Goal: Transaction & Acquisition: Book appointment/travel/reservation

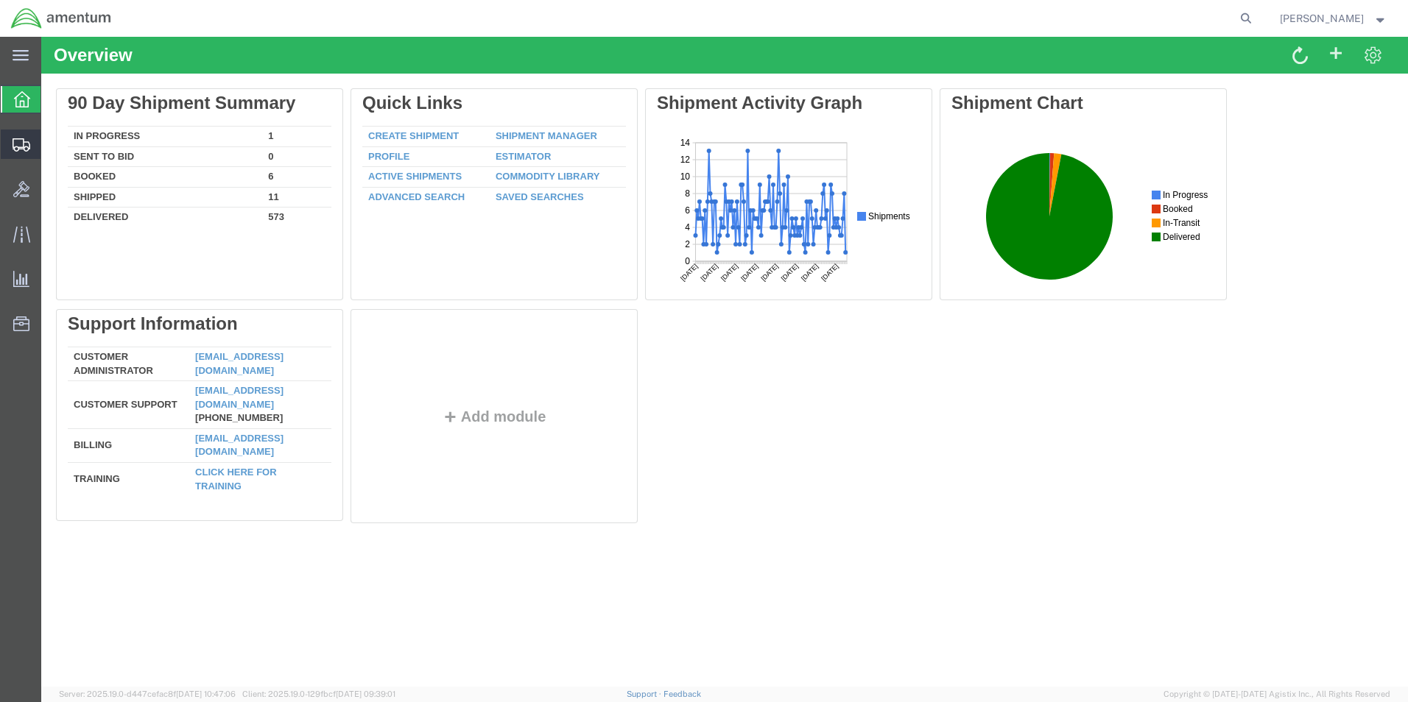
click at [0, 0] on span "Shipment Manager" at bounding box center [0, 0] width 0 height 0
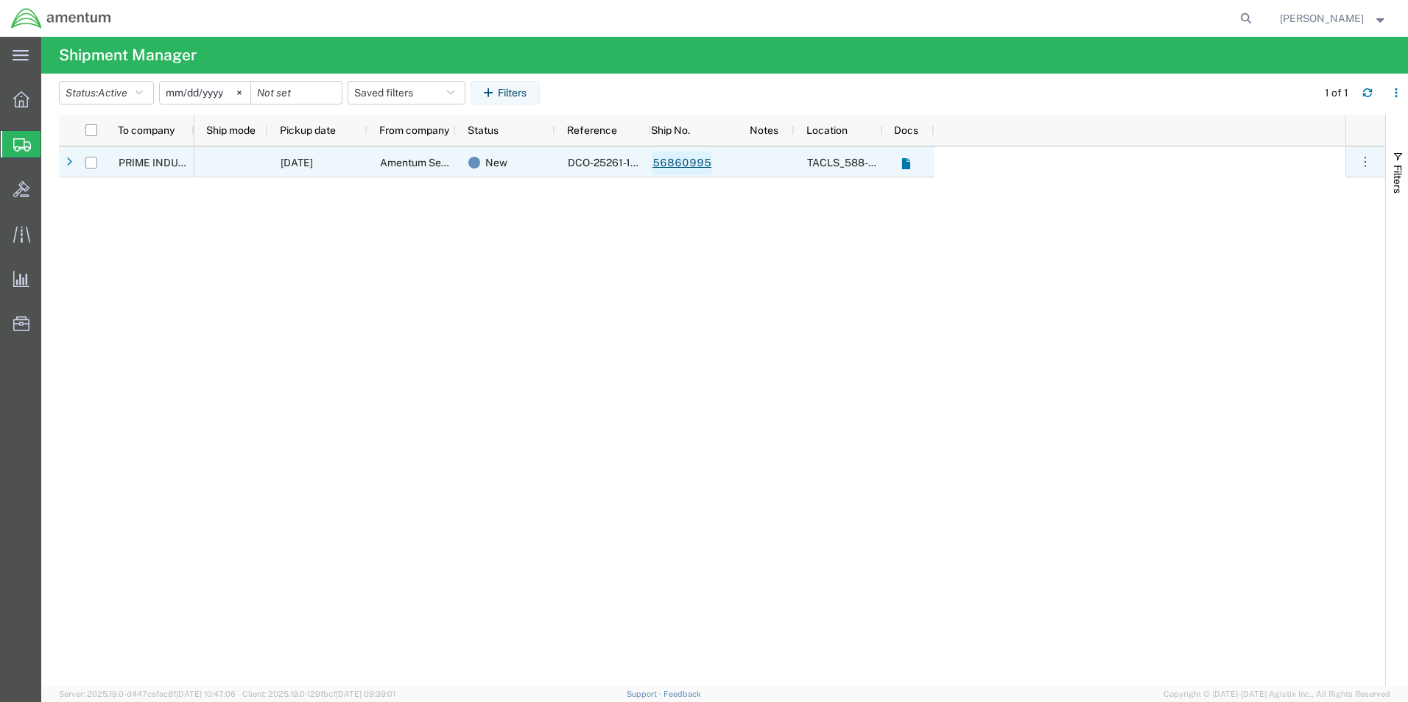
click at [685, 162] on link "56860995" at bounding box center [682, 164] width 60 height 24
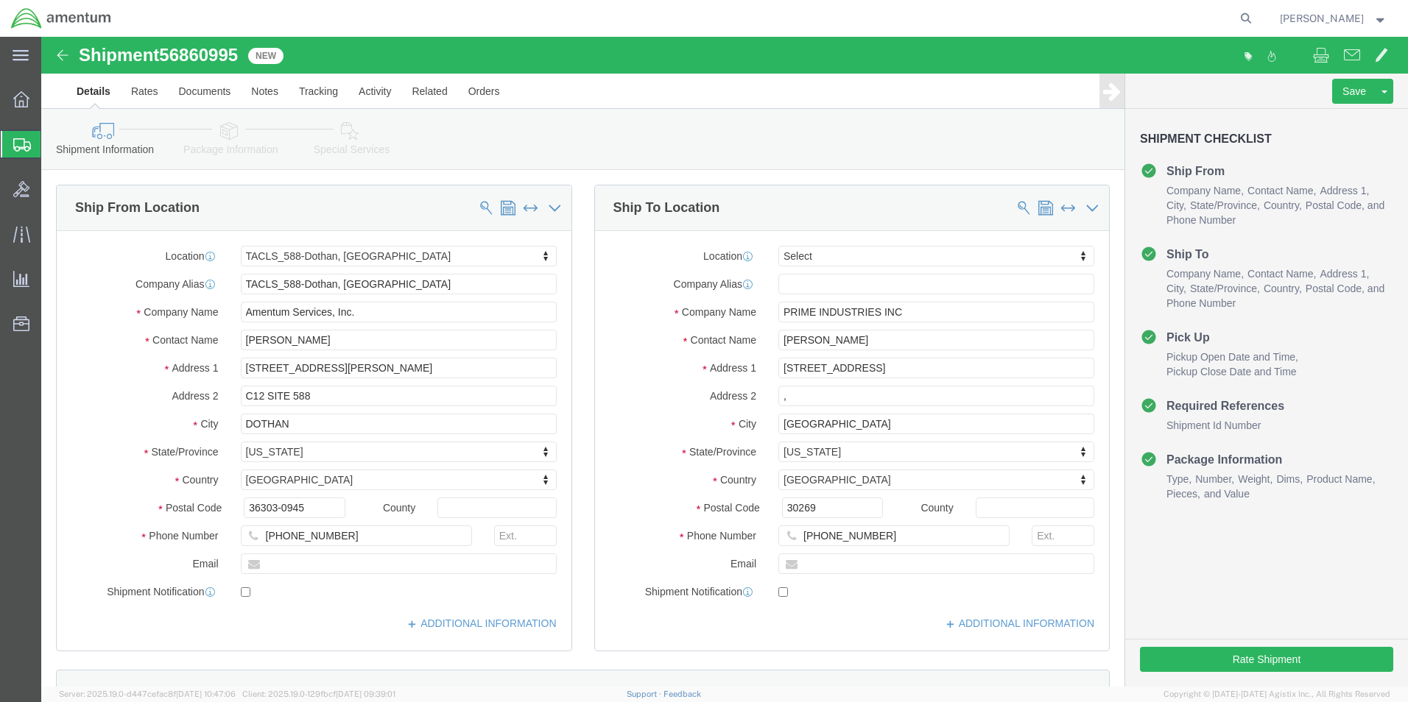
select select "42706"
select select
click button "Rate Shipment"
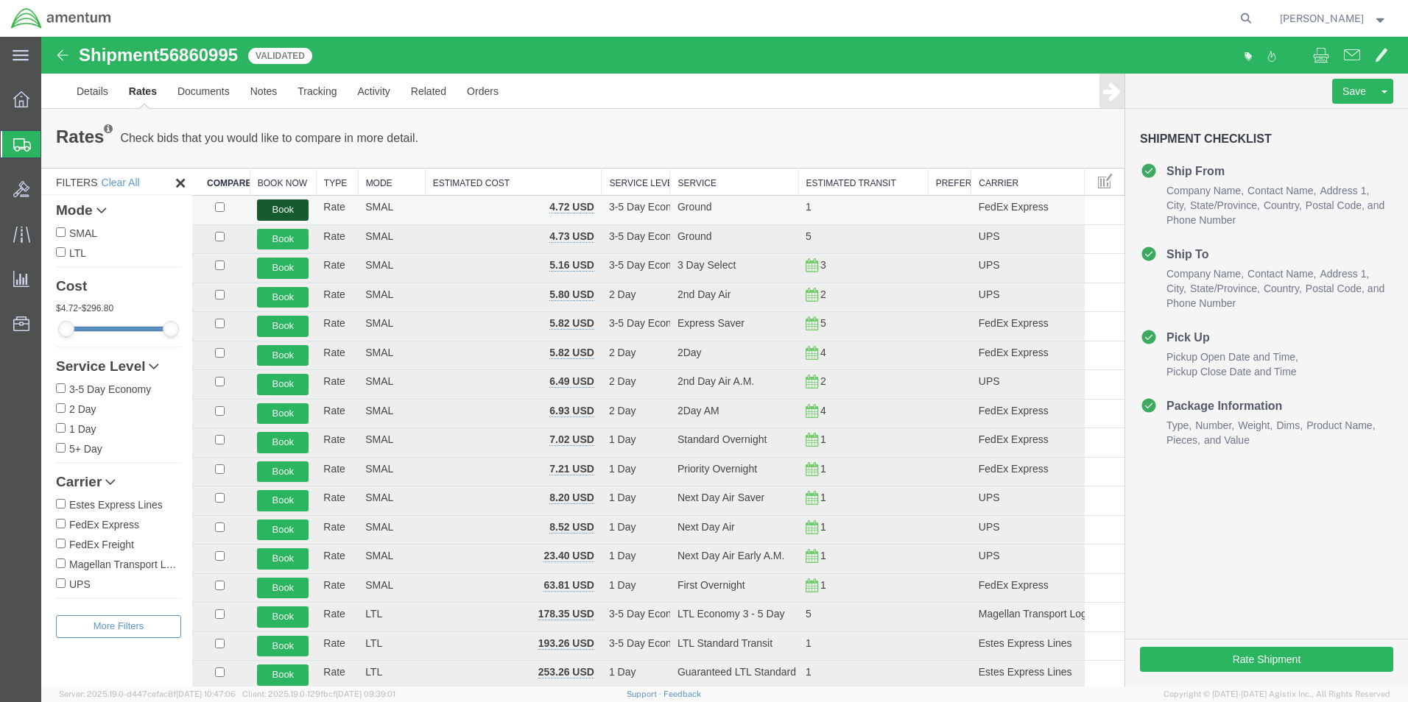
click at [271, 205] on button "Book" at bounding box center [283, 210] width 52 height 21
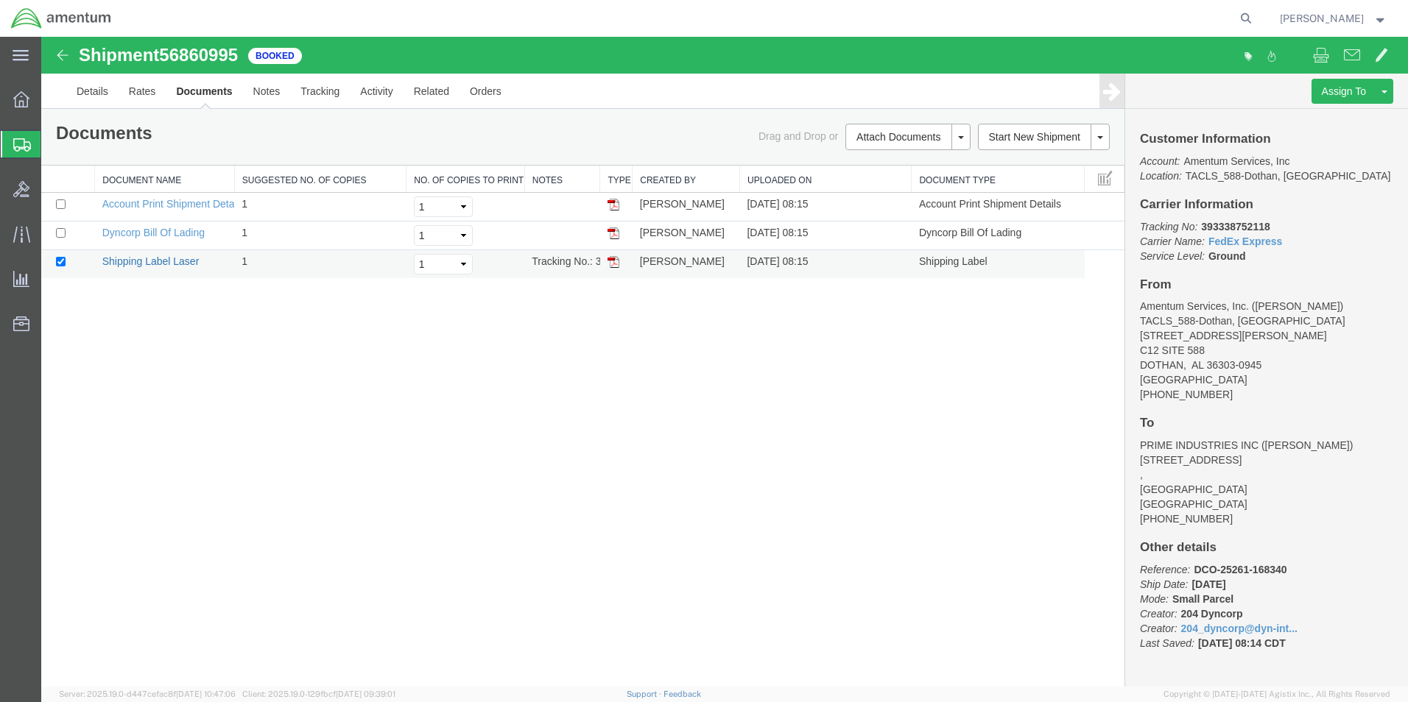
click at [146, 262] on link "Shipping Label Laser" at bounding box center [150, 261] width 97 height 12
